Goal: Check status: Check status

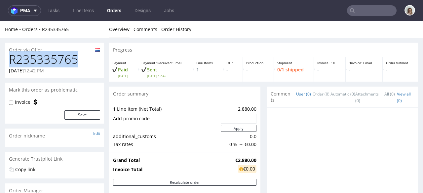
drag, startPoint x: 84, startPoint y: 63, endPoint x: 9, endPoint y: 60, distance: 75.0
click at [9, 60] on h1 "R235335765" at bounding box center [54, 59] width 91 height 13
copy h1 "R235335765"
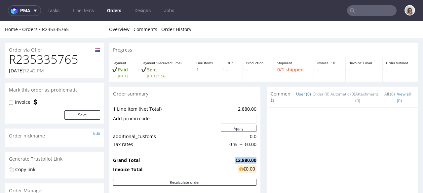
drag, startPoint x: 250, startPoint y: 158, endPoint x: 226, endPoint y: 159, distance: 24.1
click at [233, 159] on td "€2,880.00" at bounding box center [244, 160] width 23 height 8
copy strong "€2,880.00"
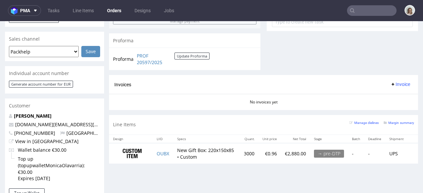
scroll to position [300, 0]
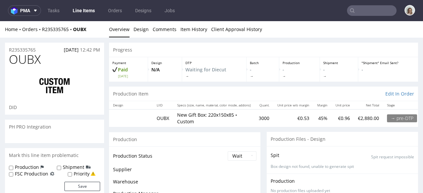
scroll to position [103, 0]
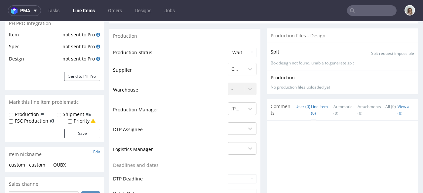
click at [311, 112] on link "Line Item (0)" at bounding box center [319, 109] width 17 height 21
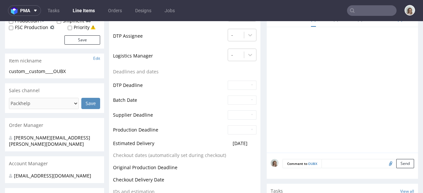
scroll to position [205, 0]
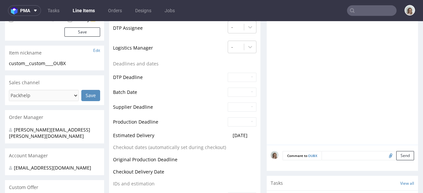
click at [321, 151] on textarea at bounding box center [367, 155] width 92 height 9
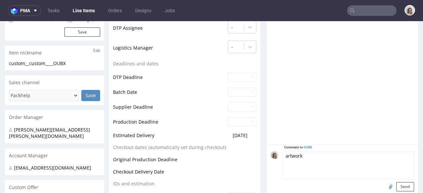
type textarea "artwork"
click at [385, 182] on input "file" at bounding box center [389, 186] width 9 height 9
type input "C:\fakepath\fefco-427-220-x-150-x-85-mm_KS.pdf"
click at [396, 182] on button "Send" at bounding box center [405, 186] width 18 height 9
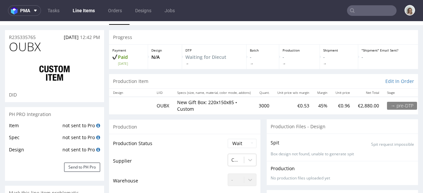
scroll to position [0, 0]
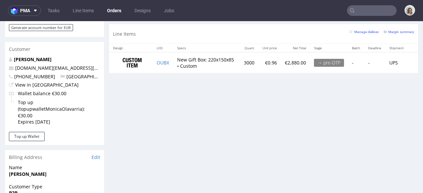
scroll to position [320, 0]
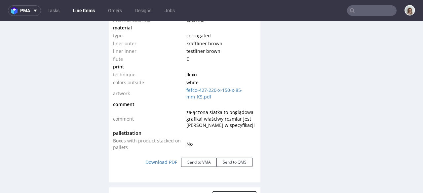
scroll to position [722, 0]
click at [161, 155] on link "Download PDF" at bounding box center [161, 161] width 40 height 15
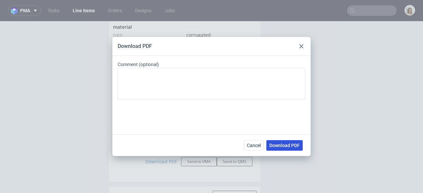
click at [280, 142] on button "Download PDF" at bounding box center [284, 145] width 36 height 11
click at [288, 41] on div "Download PDF" at bounding box center [211, 46] width 198 height 19
click at [302, 46] on icon at bounding box center [301, 46] width 4 height 4
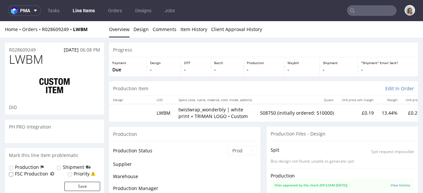
scroll to position [626, 0]
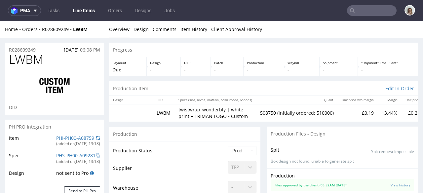
select select "in_progress"
drag, startPoint x: 210, startPoint y: 116, endPoint x: 176, endPoint y: 109, distance: 35.0
click at [176, 109] on td "twistwrap_wonderbly | white print + TRIMAN LOGO • Custom" at bounding box center [215, 112] width 82 height 17
copy p "twistwrap_wonderbly | white print + TRIMAN LOGO"
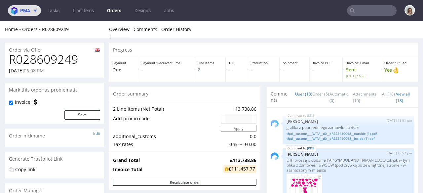
scroll to position [529, 0]
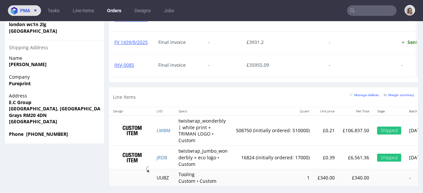
click at [30, 7] on button "pma" at bounding box center [24, 10] width 33 height 11
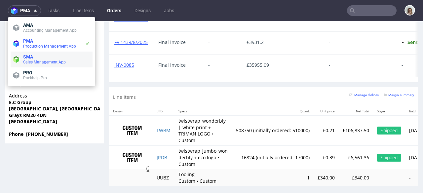
click at [30, 61] on span "Sales Management App" at bounding box center [44, 62] width 43 height 5
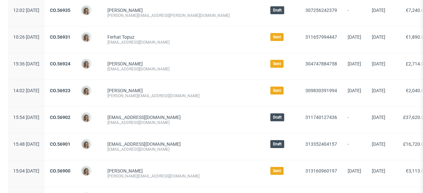
scroll to position [107, 0]
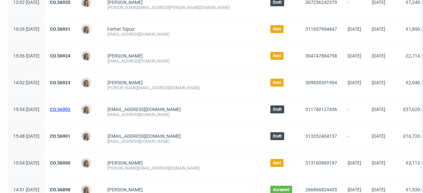
click at [70, 107] on link "CO.56902" at bounding box center [60, 109] width 20 height 5
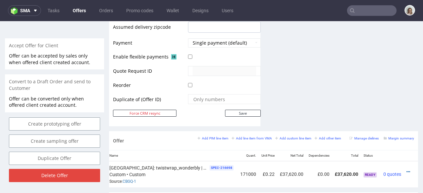
scroll to position [0, 78]
